Goal: Transaction & Acquisition: Book appointment/travel/reservation

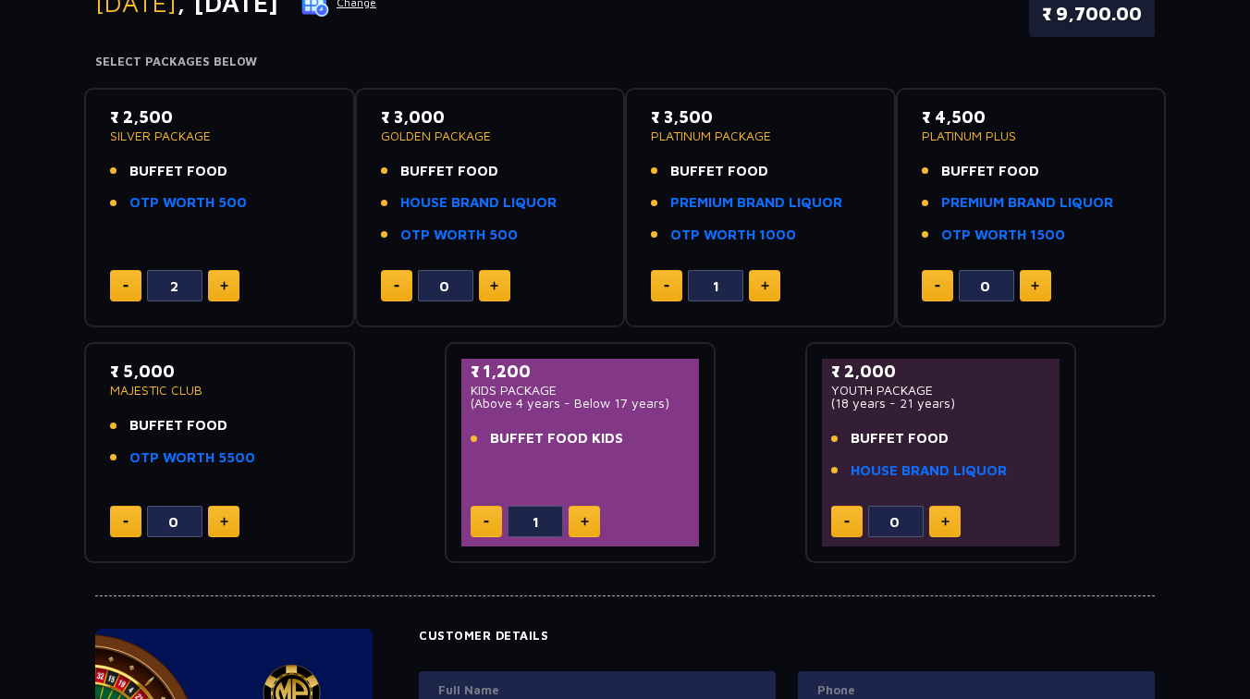
scroll to position [267, 0]
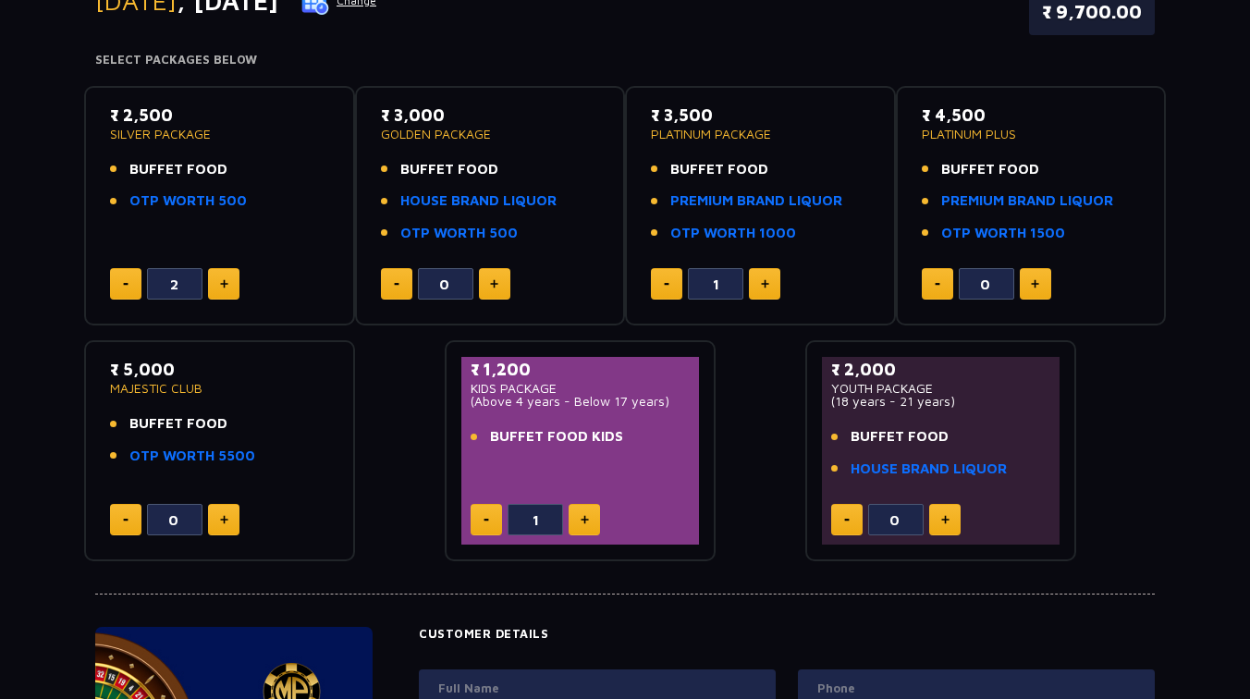
click at [594, 59] on h4 "Select Packages Below" at bounding box center [625, 60] width 1060 height 15
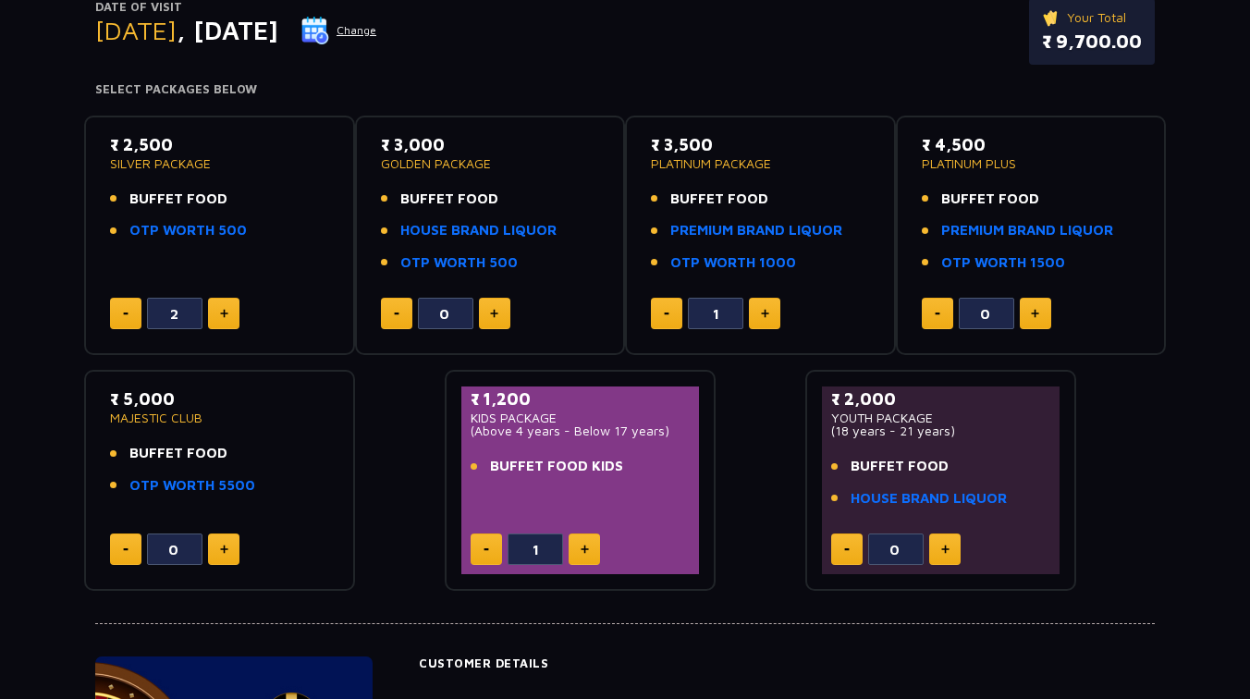
scroll to position [239, 0]
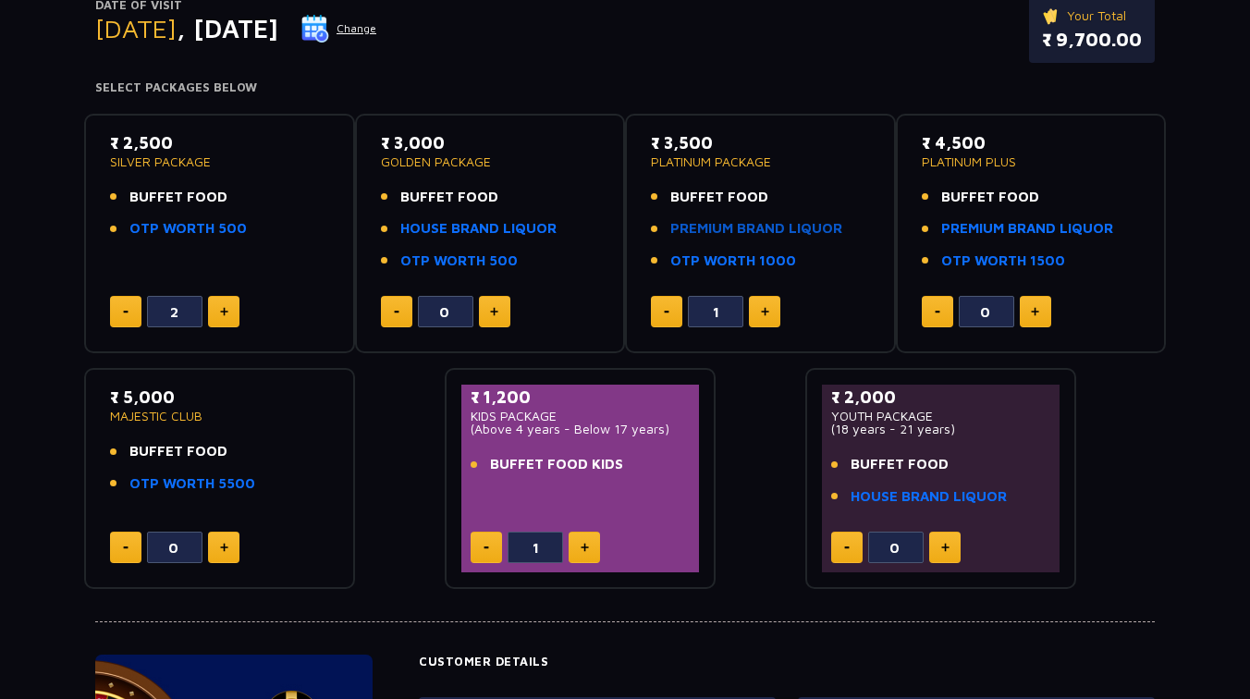
click at [809, 229] on link "PREMIUM BRAND LIQUOR" at bounding box center [756, 228] width 172 height 21
type input "0"
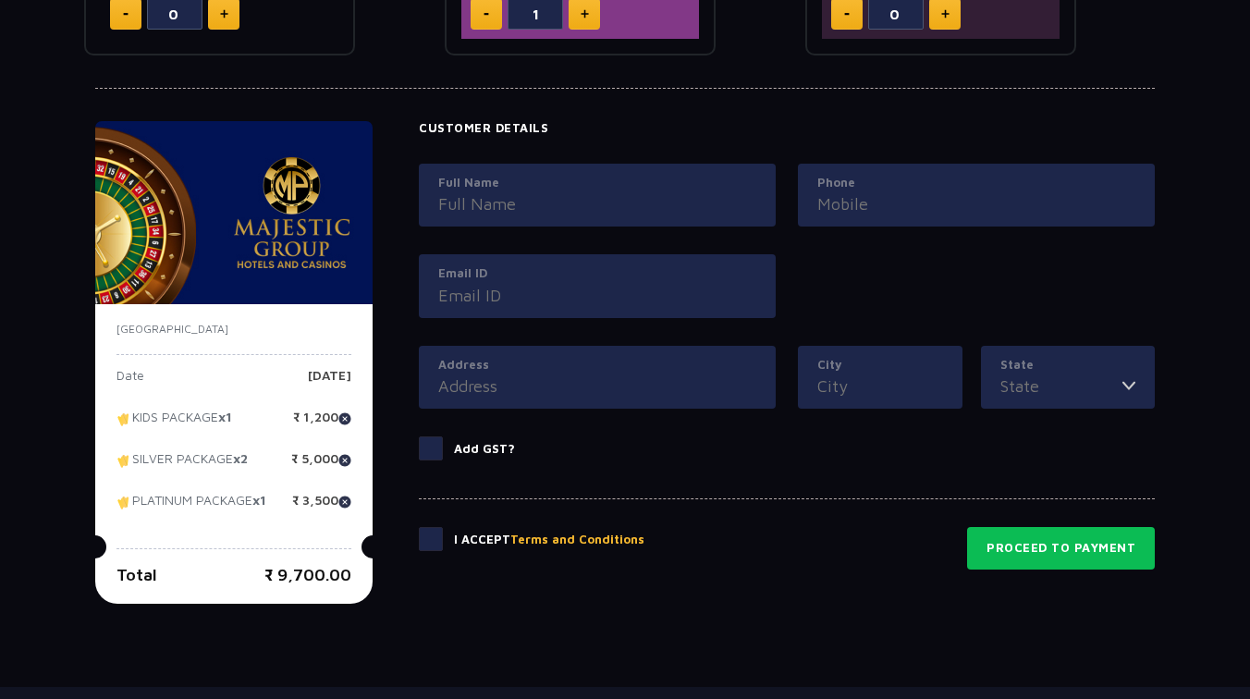
scroll to position [780, 0]
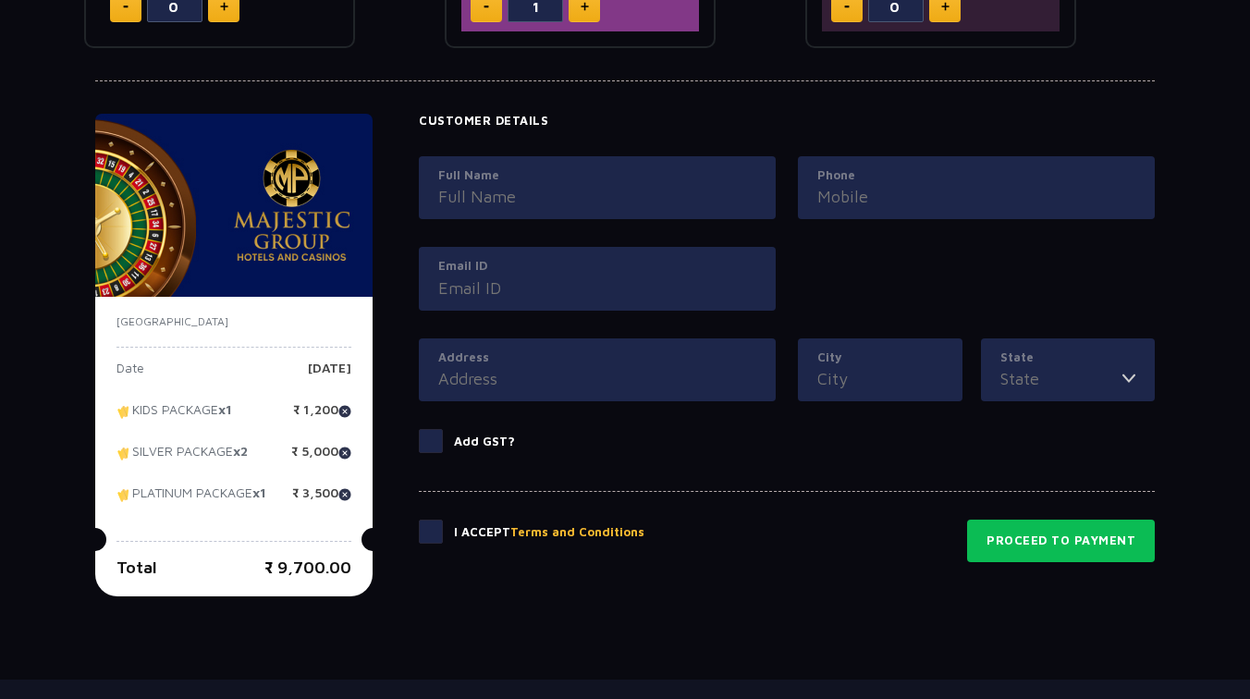
drag, startPoint x: 282, startPoint y: 575, endPoint x: 352, endPoint y: 583, distance: 70.8
click at [352, 583] on div "[GEOGRAPHIC_DATA] Date [DATE] KIDS PACKAGE x1 ₹ 1,200 SILVER PACKAGE x2 ₹ 5,000…" at bounding box center [233, 447] width 277 height 300
click at [322, 528] on div "[GEOGRAPHIC_DATA] Date [DATE] KIDS PACKAGE x1 ₹ 1,200 SILVER PACKAGE x2 ₹ 5,000…" at bounding box center [233, 447] width 277 height 300
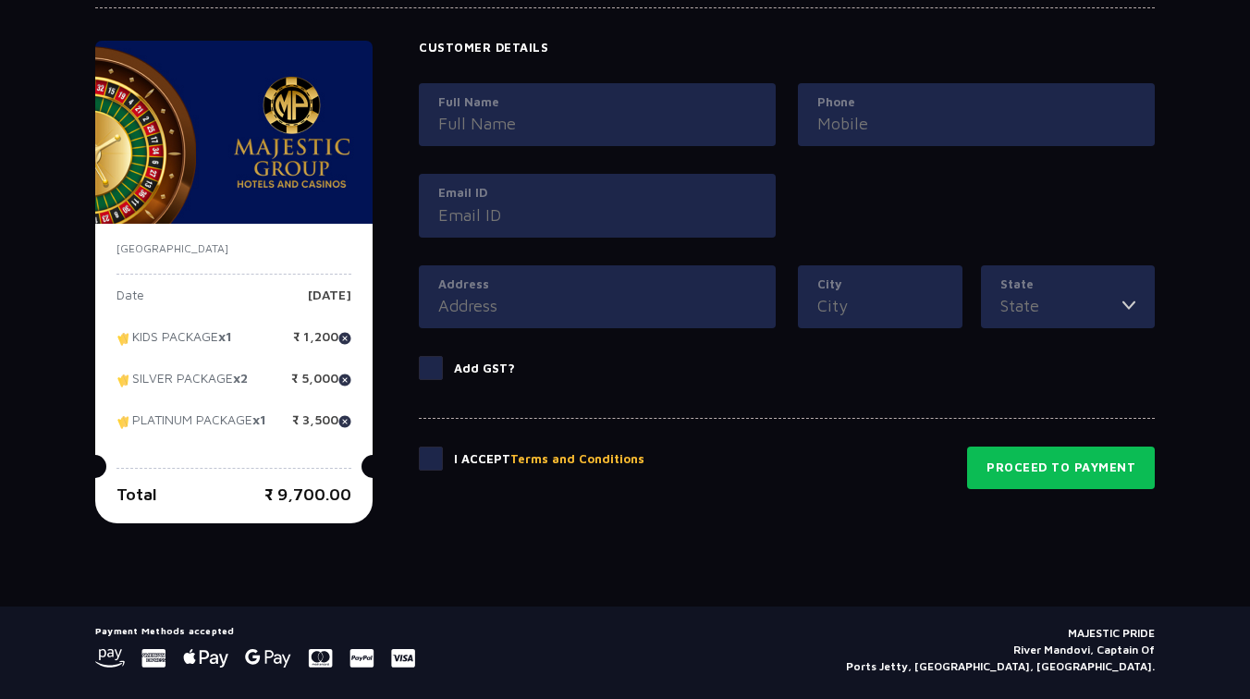
scroll to position [859, 0]
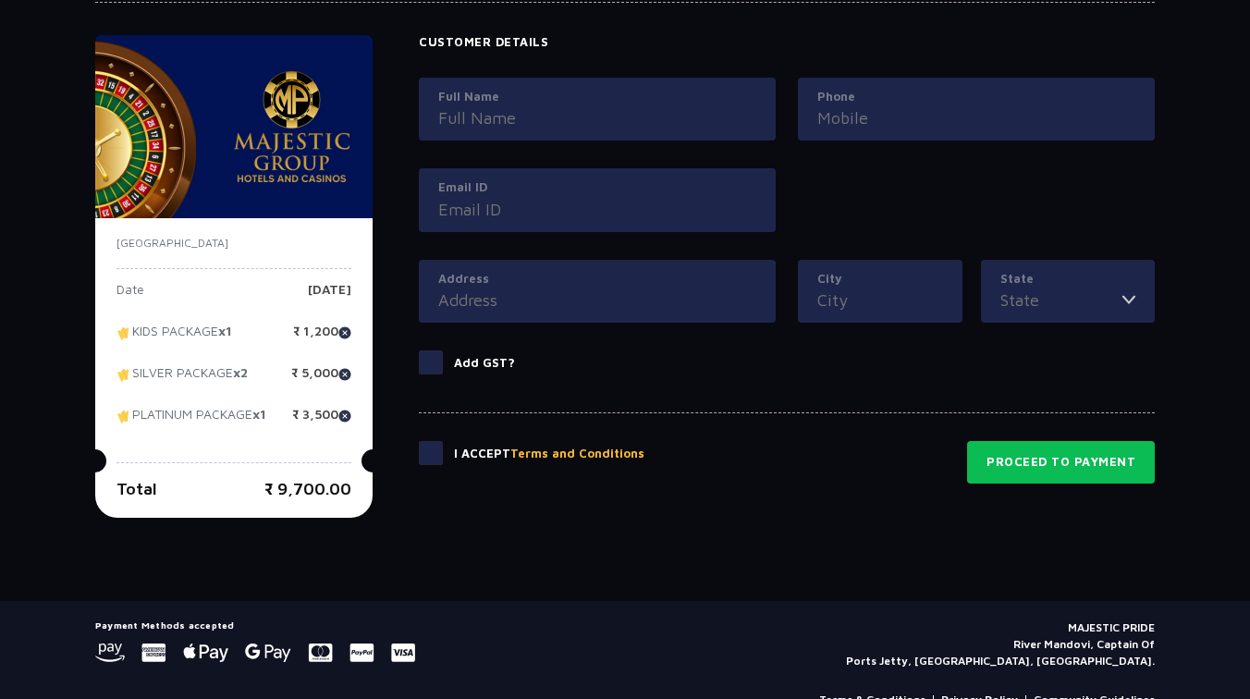
click at [435, 457] on span at bounding box center [431, 453] width 24 height 24
click at [0, 0] on input "checkbox" at bounding box center [0, 0] width 0 height 0
click at [548, 449] on button "Terms and Conditions" at bounding box center [577, 454] width 134 height 18
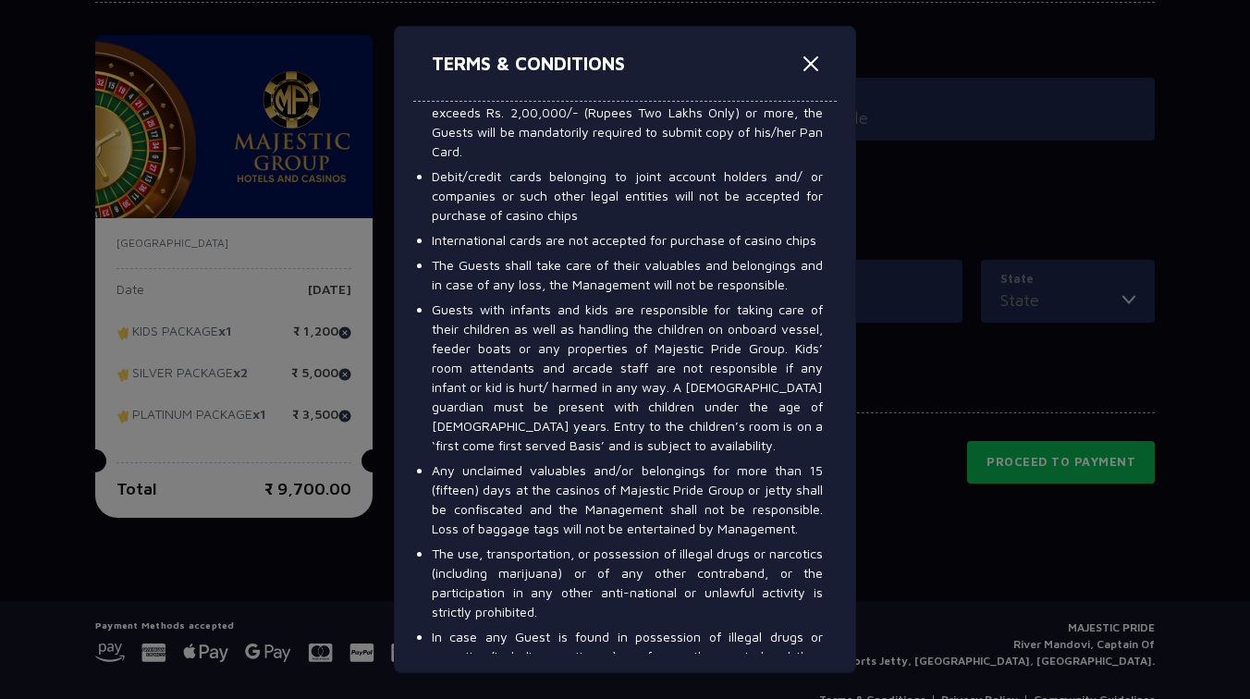
scroll to position [1955, 0]
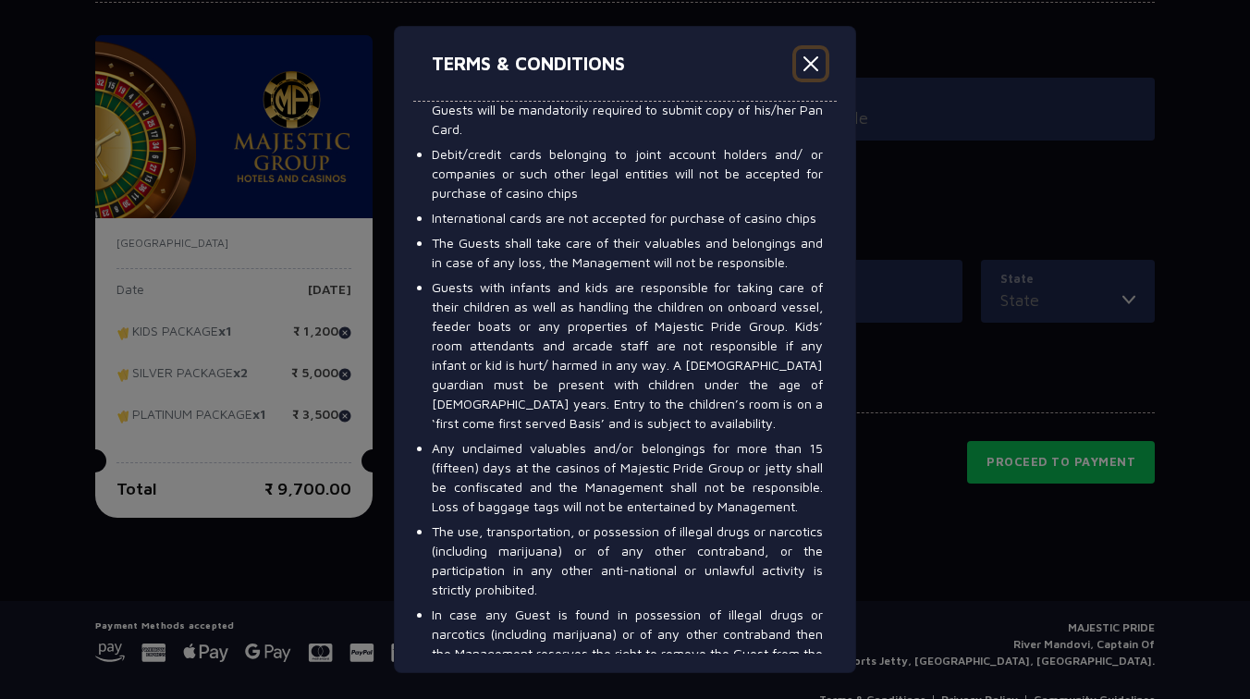
click at [811, 66] on button "Close" at bounding box center [811, 64] width 30 height 30
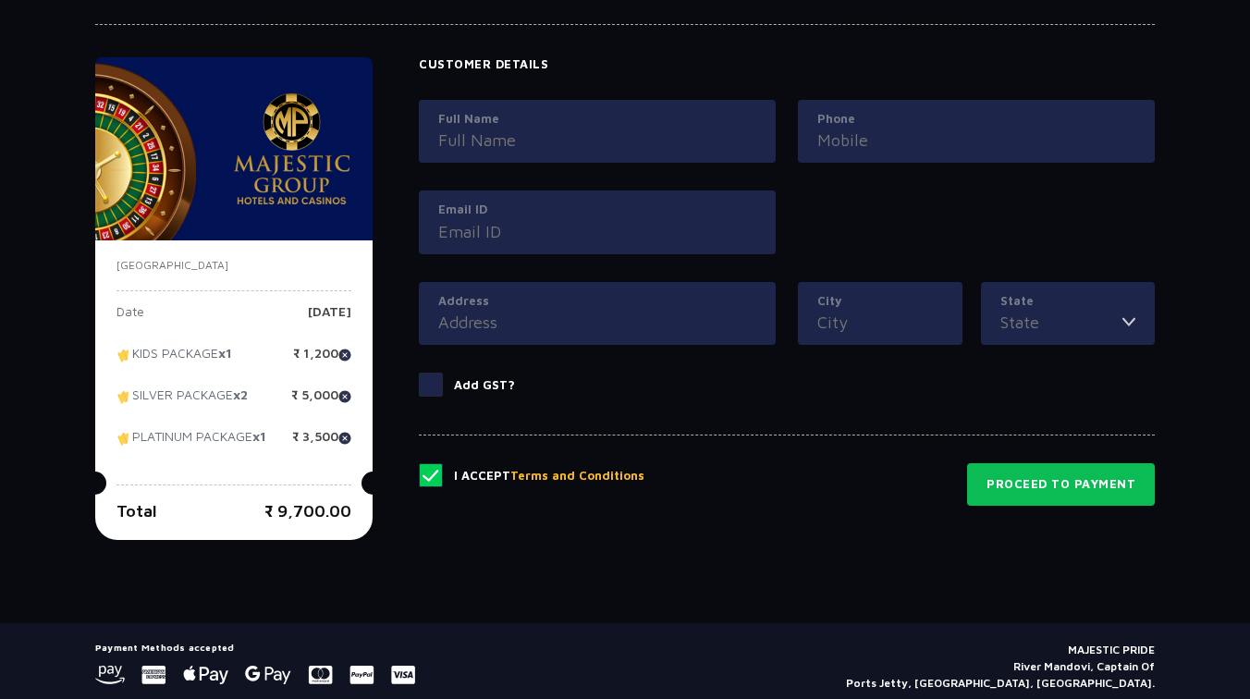
scroll to position [809, 0]
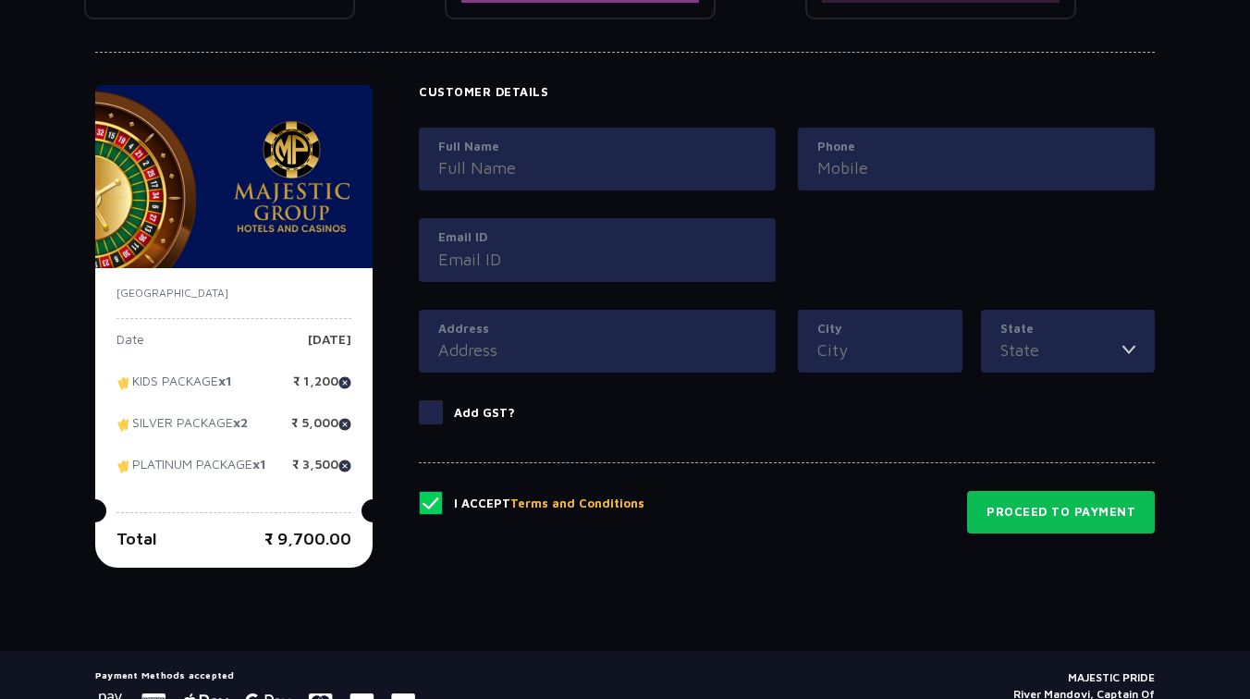
click at [513, 165] on input "Full Name" at bounding box center [597, 167] width 318 height 25
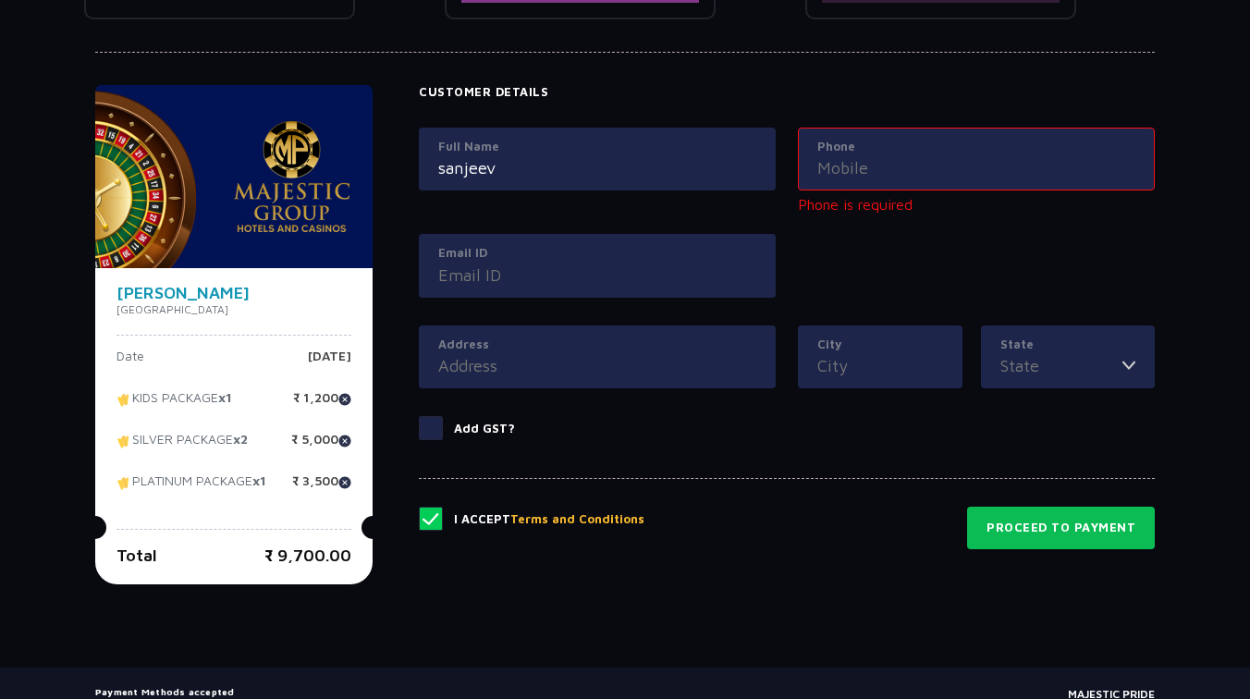
click at [533, 176] on input "sanjeev" at bounding box center [597, 167] width 318 height 25
type input "[PERSON_NAME]"
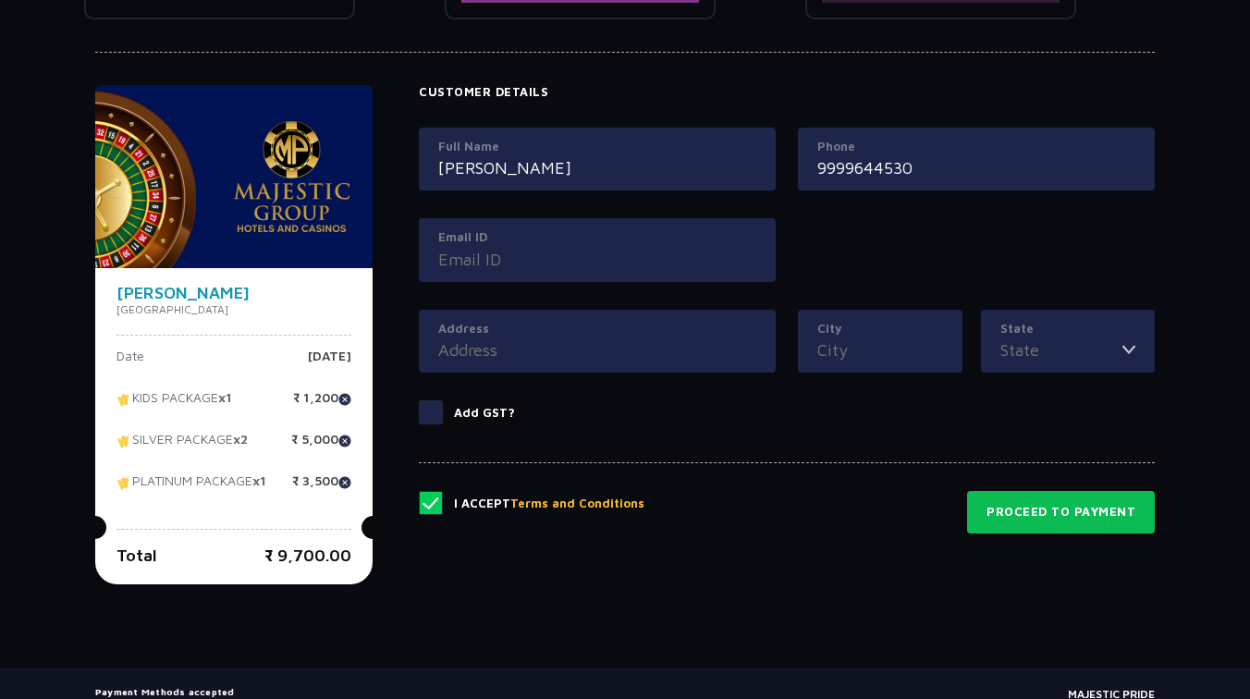
type input "9999644530"
type input "[EMAIL_ADDRESS][DOMAIN_NAME]"
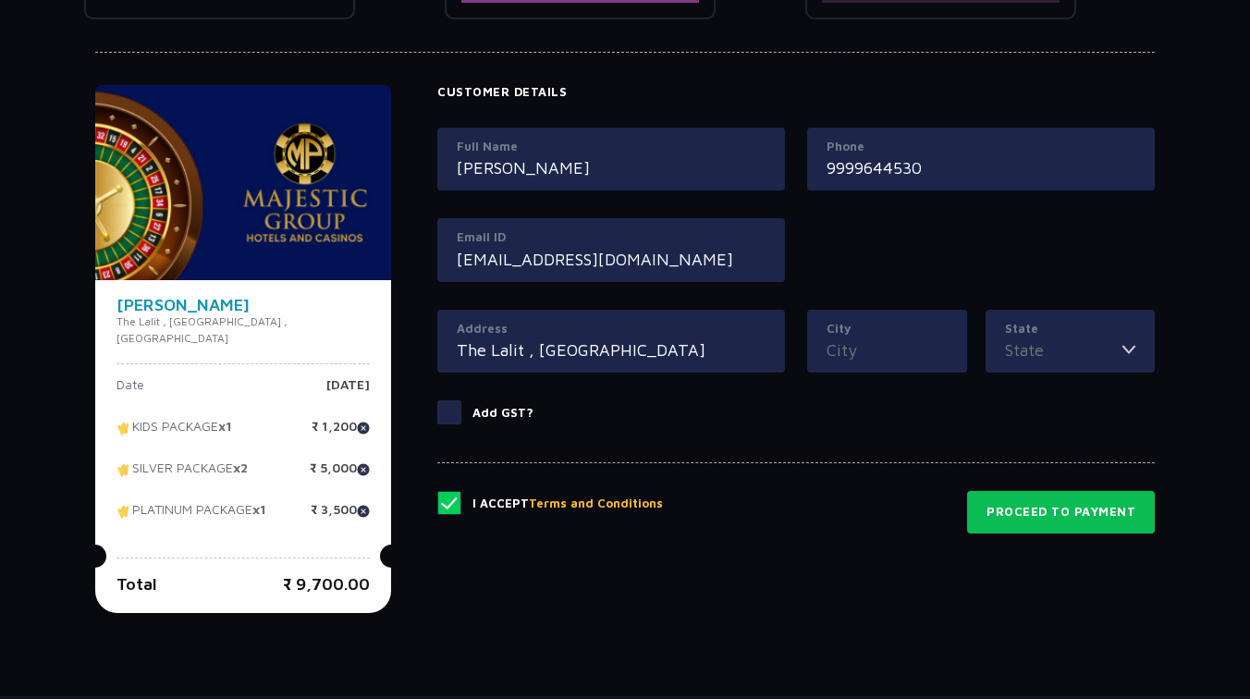
click at [849, 343] on input "City" at bounding box center [887, 349] width 121 height 25
click at [615, 354] on input "The Lalit , [GEOGRAPHIC_DATA]" at bounding box center [611, 349] width 309 height 25
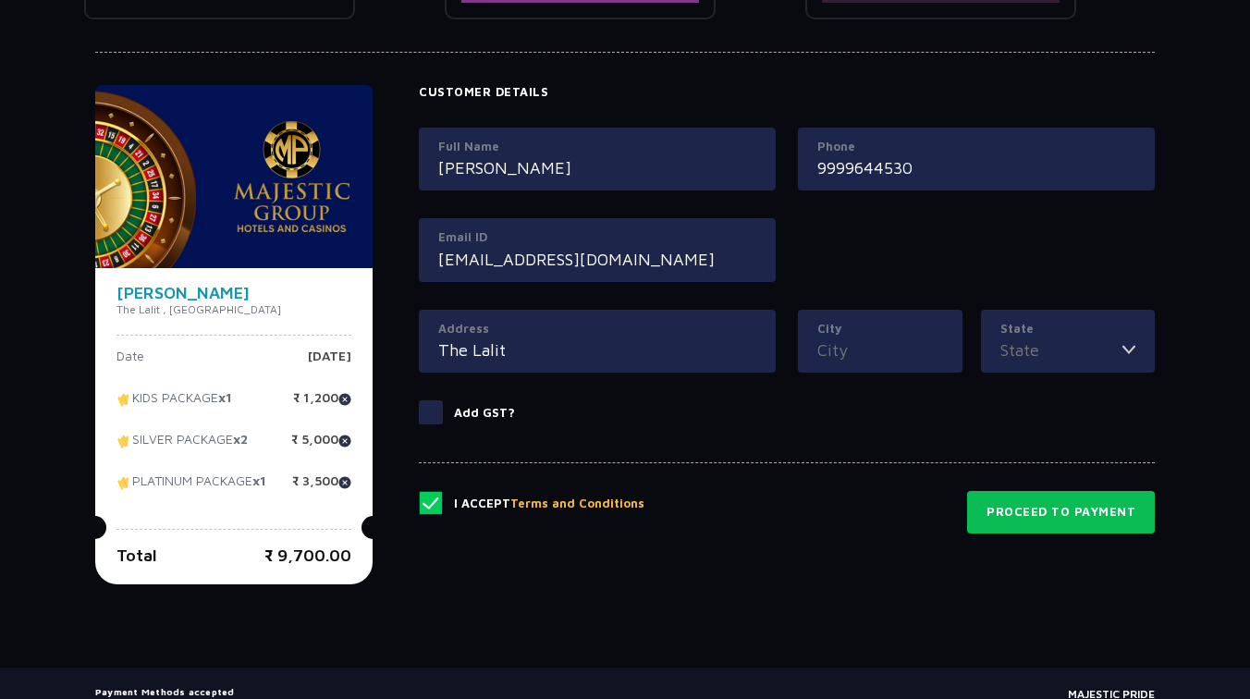
type input "The Lalit"
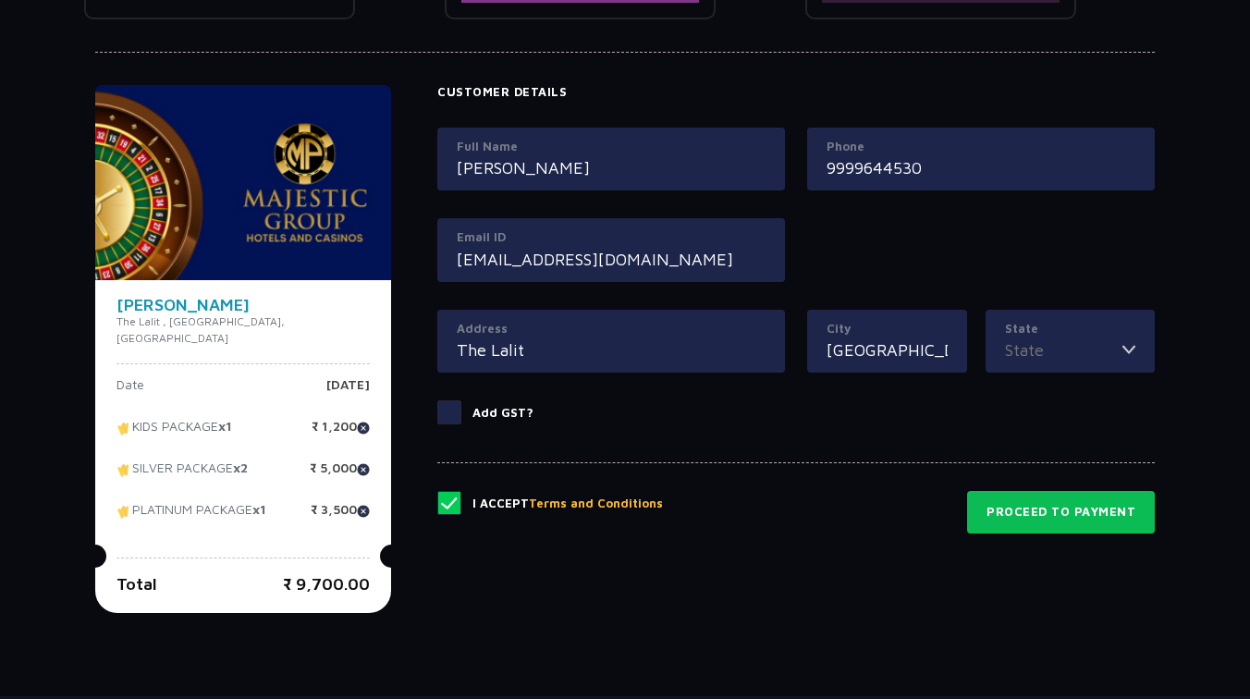
type input "[GEOGRAPHIC_DATA]"
click at [1004, 396] on li "[GEOGRAPHIC_DATA]" at bounding box center [1069, 394] width 167 height 24
type input "[GEOGRAPHIC_DATA]"
click at [574, 352] on input "The Lalit" at bounding box center [611, 349] width 309 height 25
click at [1093, 517] on button "Proceed to Payment" at bounding box center [1061, 512] width 188 height 43
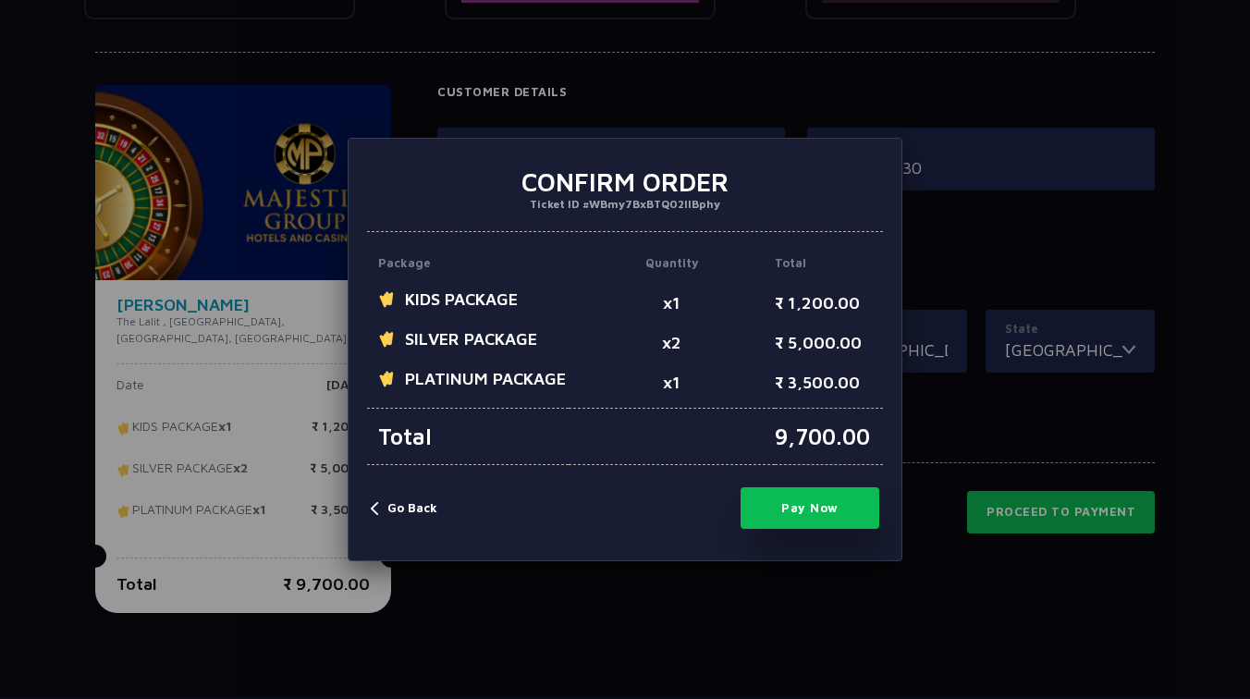
click at [839, 509] on button "Pay Now" at bounding box center [810, 508] width 139 height 42
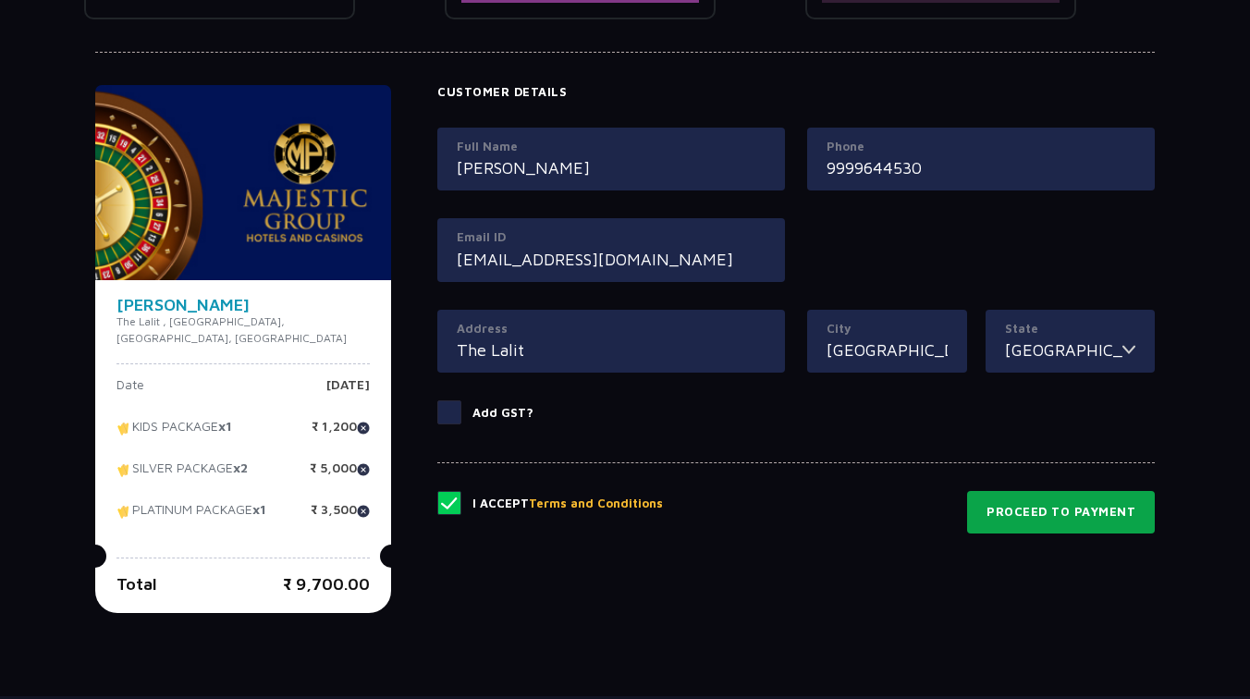
click at [1048, 521] on button "Proceed to Payment" at bounding box center [1061, 512] width 188 height 43
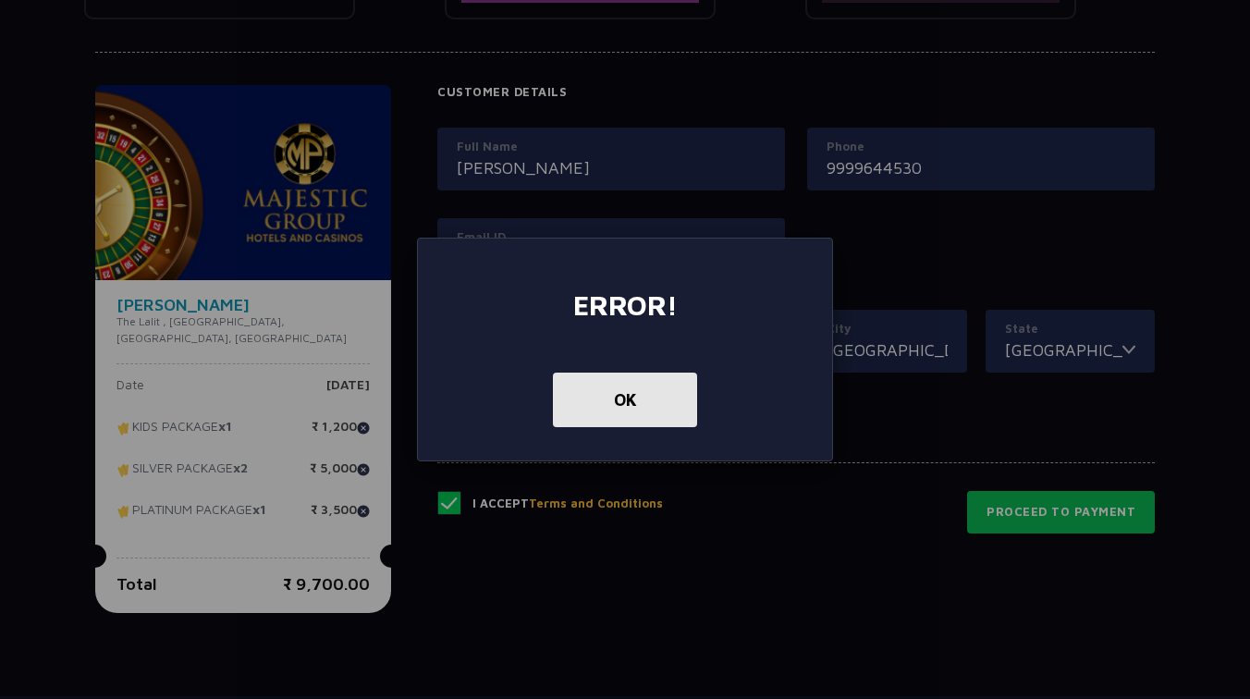
click at [654, 408] on button "OK" at bounding box center [624, 400] width 143 height 55
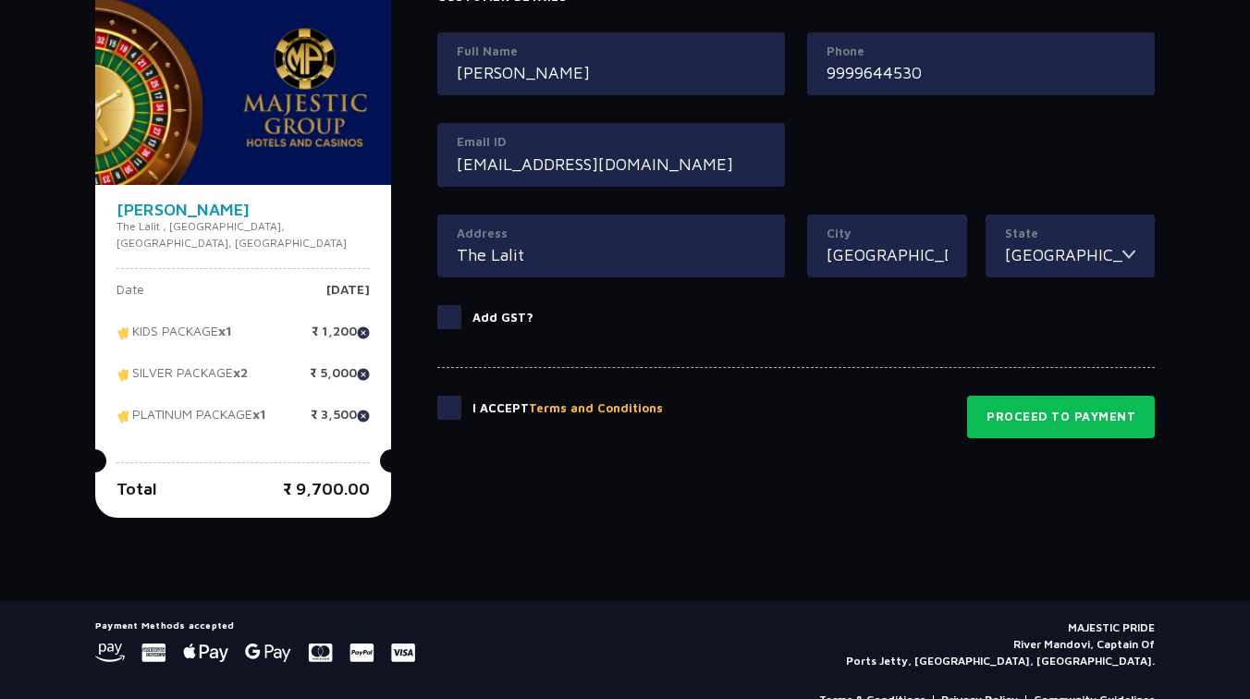
scroll to position [921, 0]
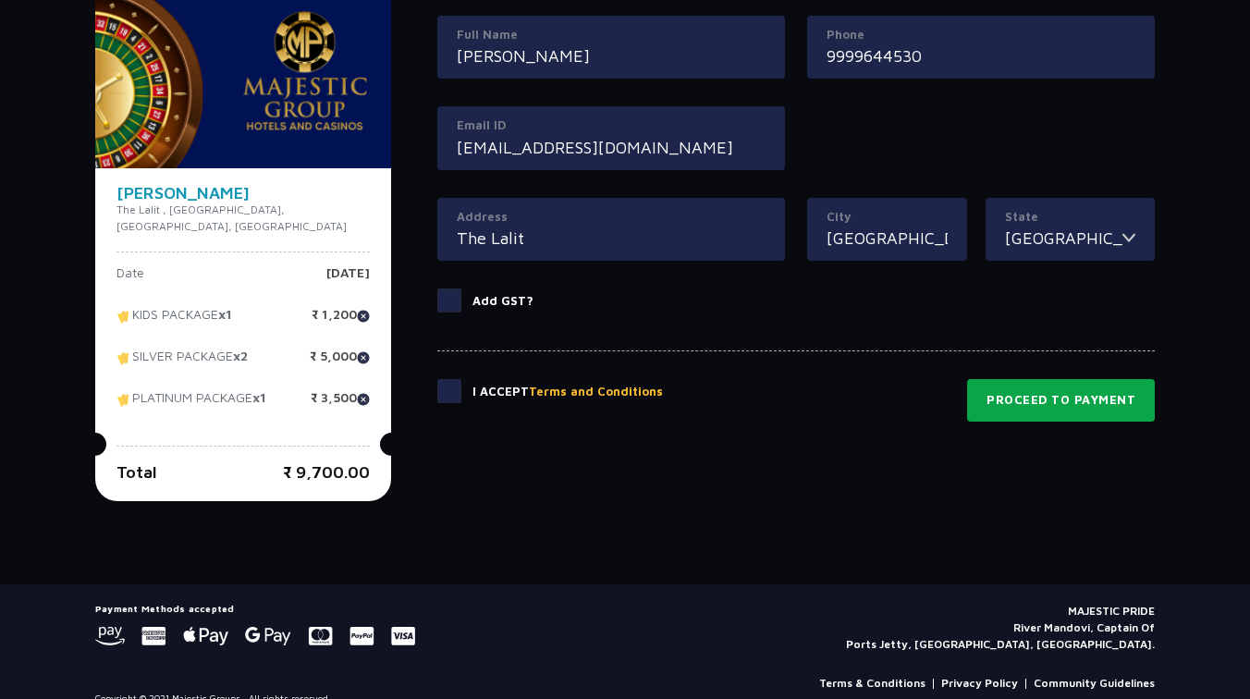
click at [1044, 407] on button "Proceed to Payment" at bounding box center [1061, 400] width 188 height 43
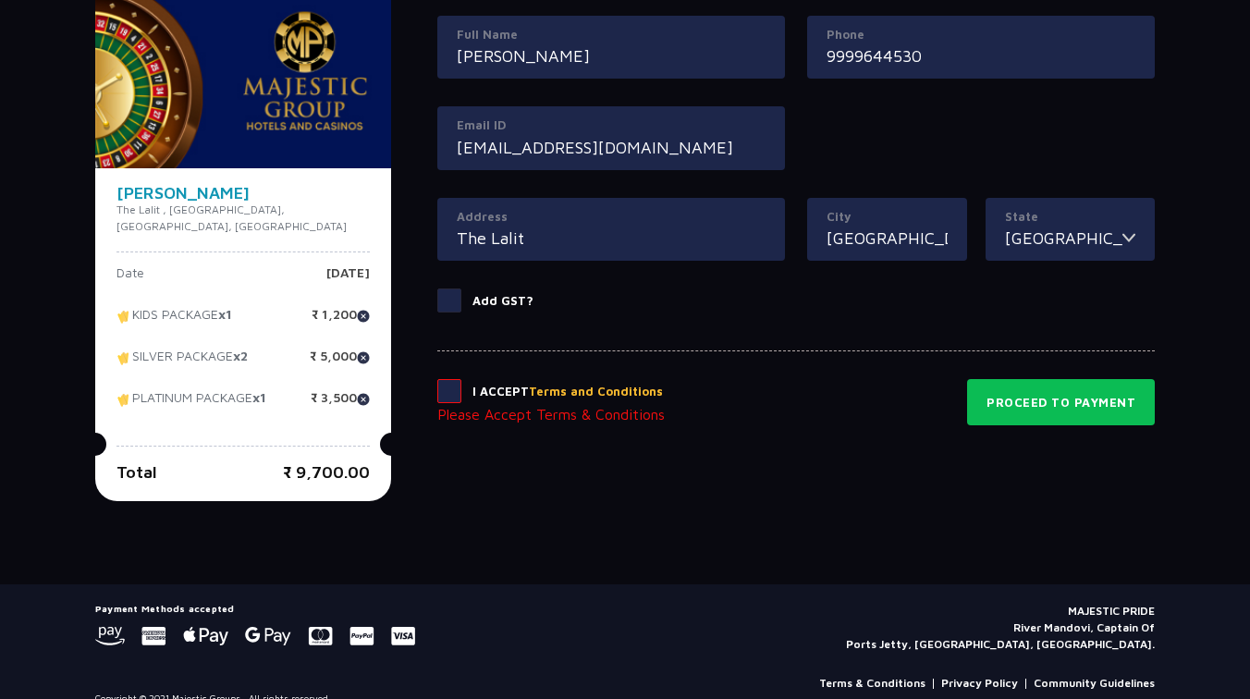
click at [437, 398] on span at bounding box center [449, 391] width 24 height 24
click at [0, 0] on input "checkbox" at bounding box center [0, 0] width 0 height 0
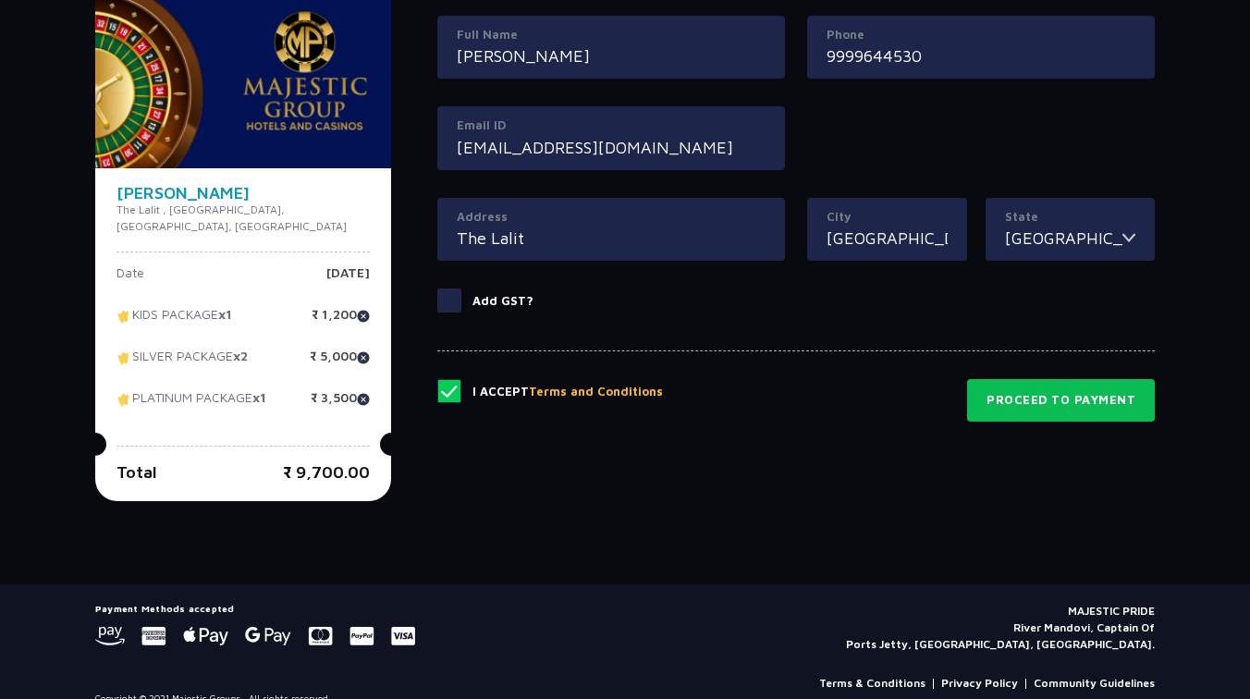
click at [584, 396] on button "Terms and Conditions" at bounding box center [596, 392] width 134 height 18
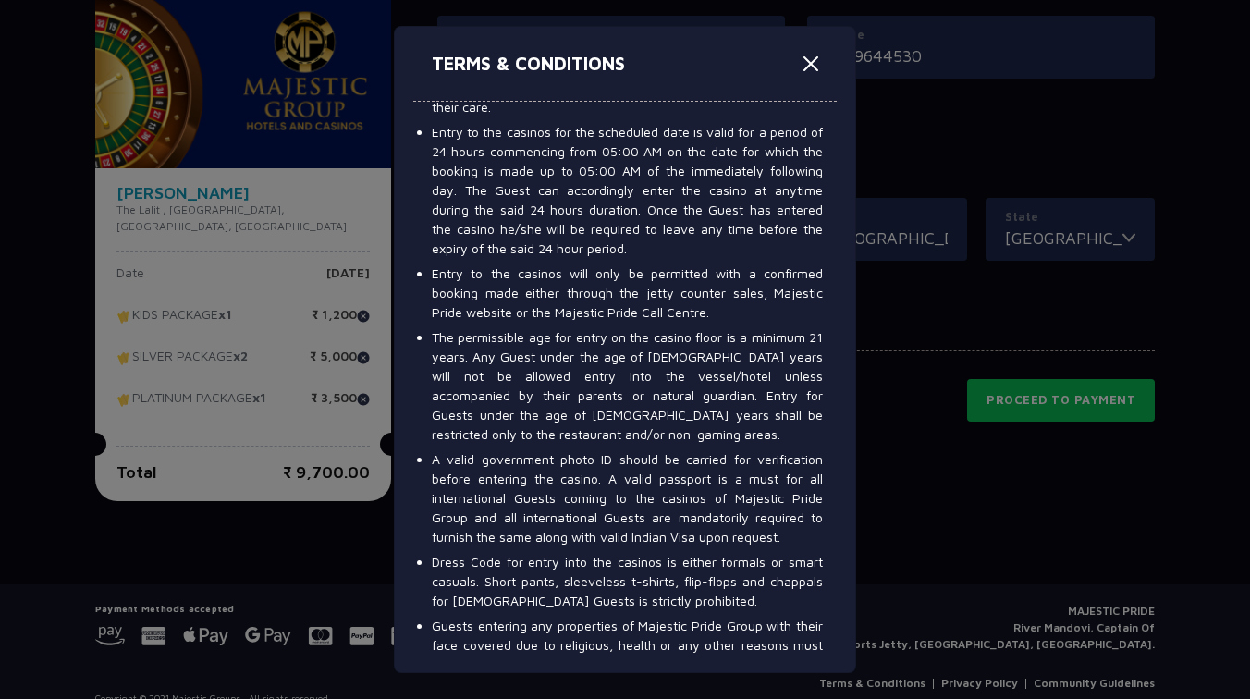
scroll to position [284, 0]
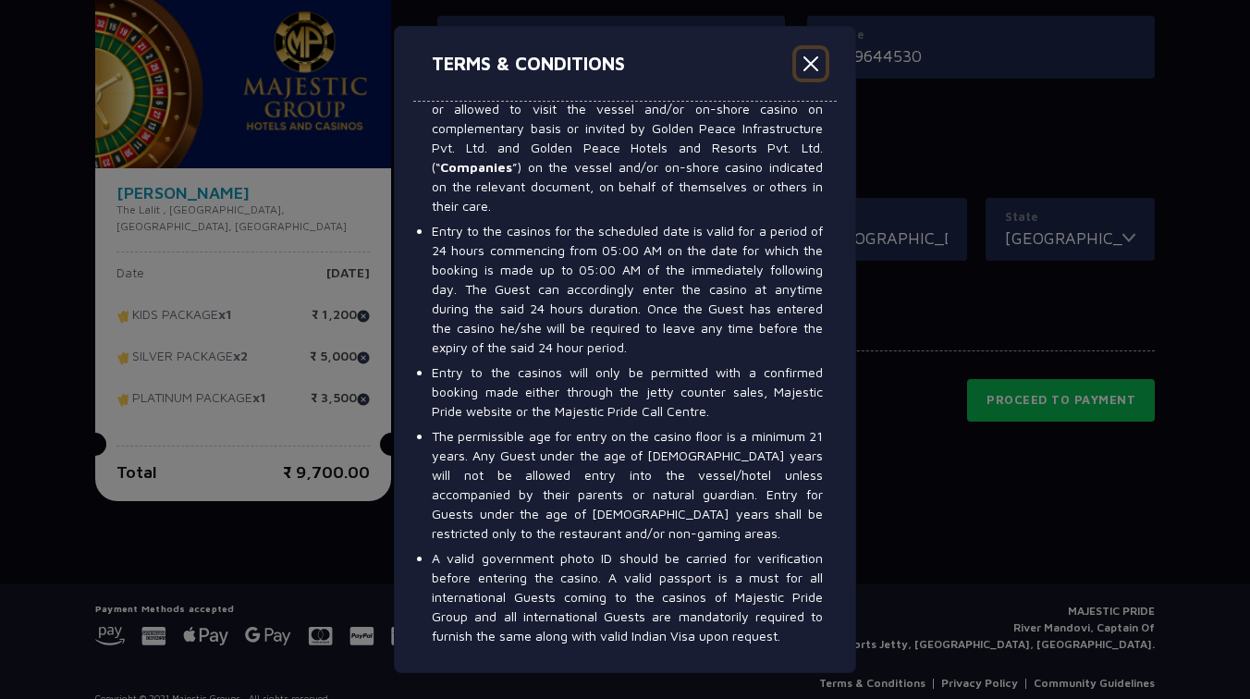
click at [808, 69] on button "Close" at bounding box center [811, 64] width 30 height 30
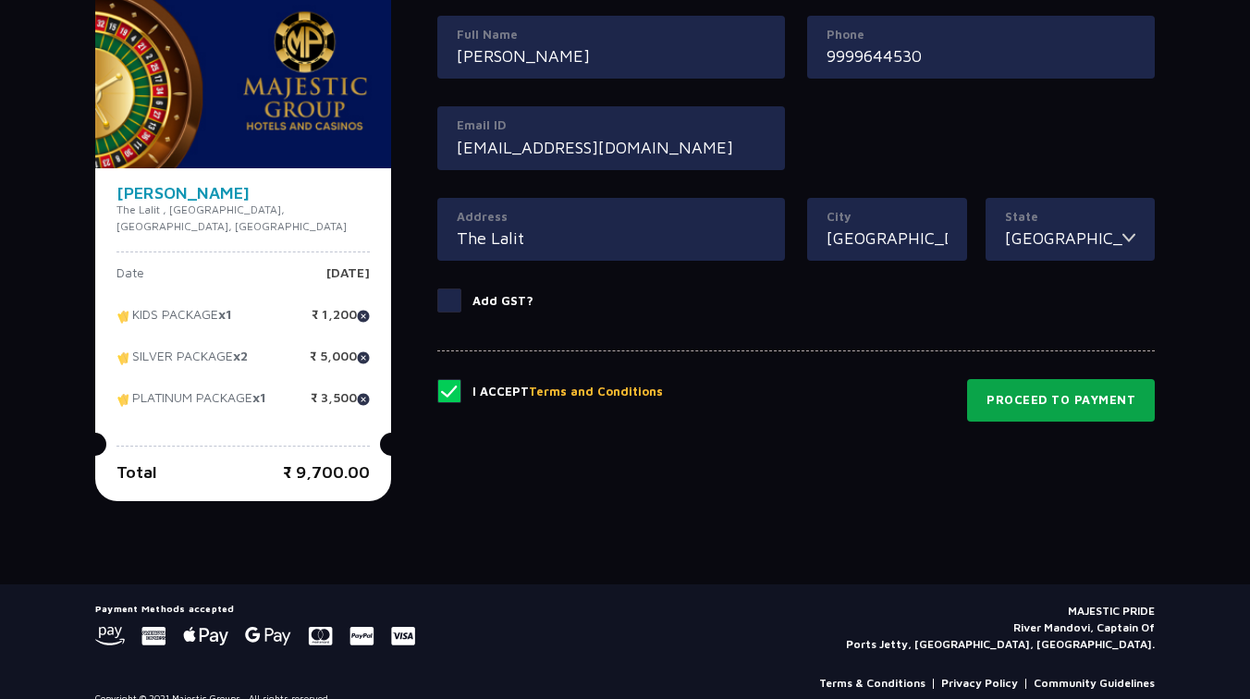
click at [1046, 403] on button "Proceed to Payment" at bounding box center [1061, 400] width 188 height 43
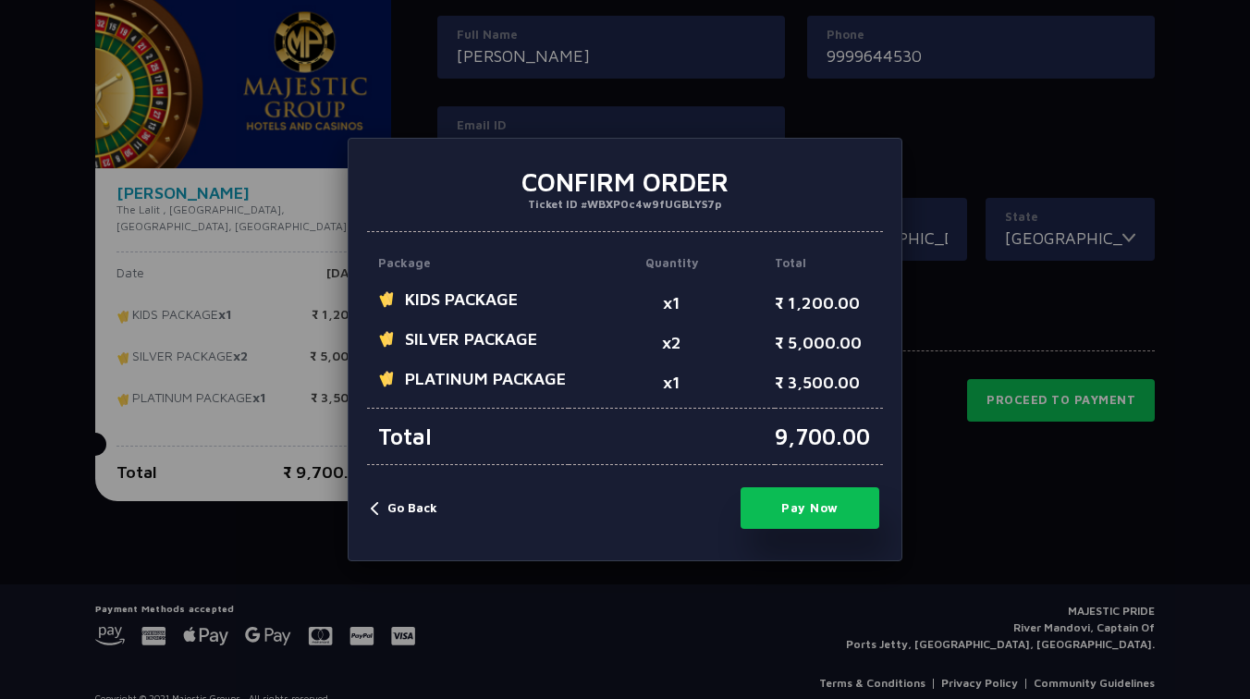
click at [834, 505] on button "Pay Now" at bounding box center [810, 508] width 139 height 42
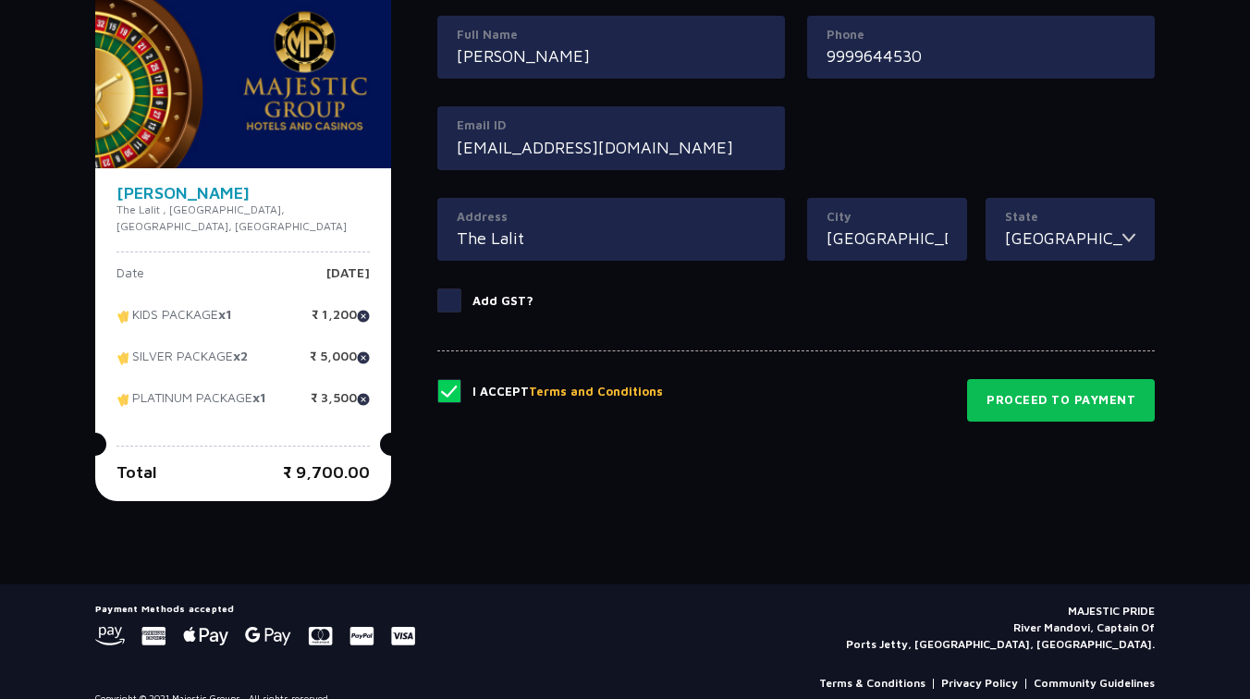
type input "0"
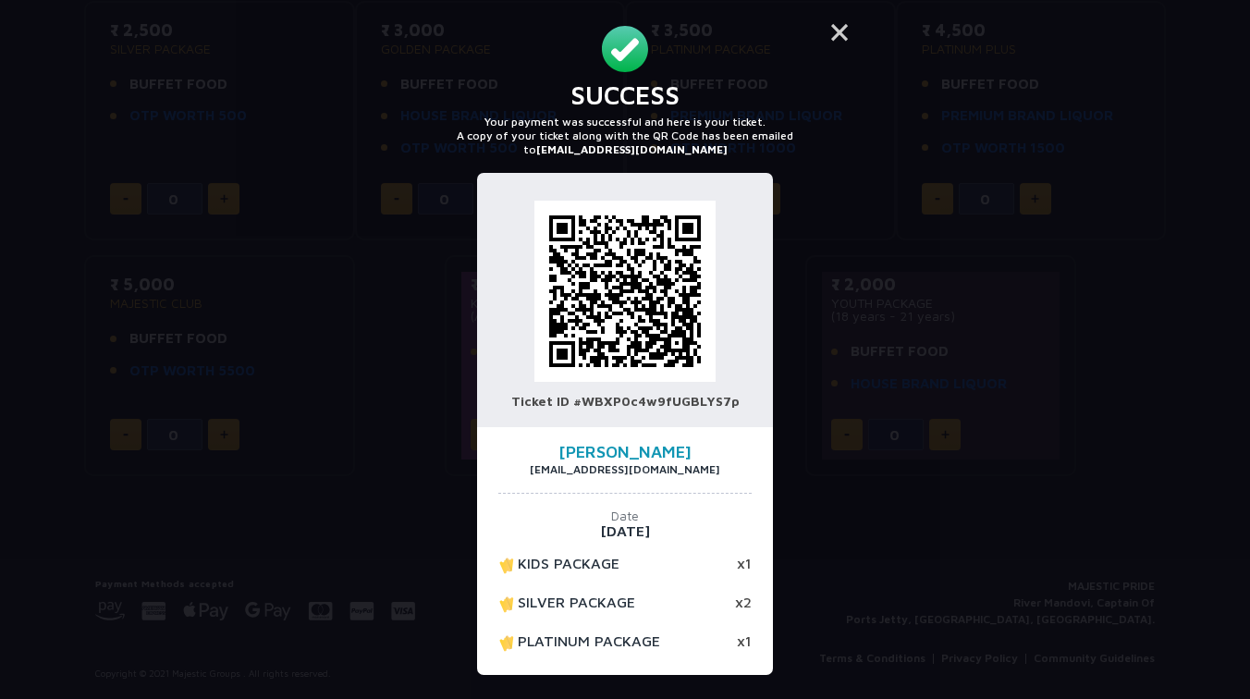
scroll to position [5, 0]
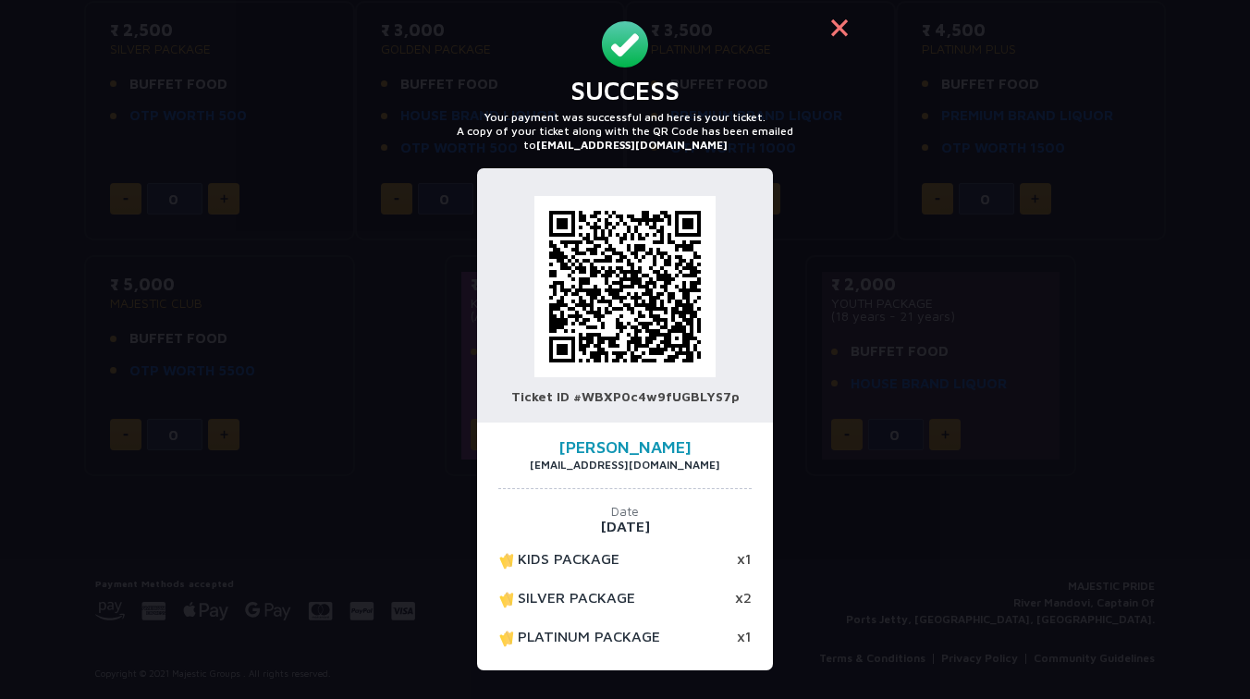
click at [836, 29] on button "×" at bounding box center [839, 27] width 44 height 44
